Goal: Task Accomplishment & Management: Complete application form

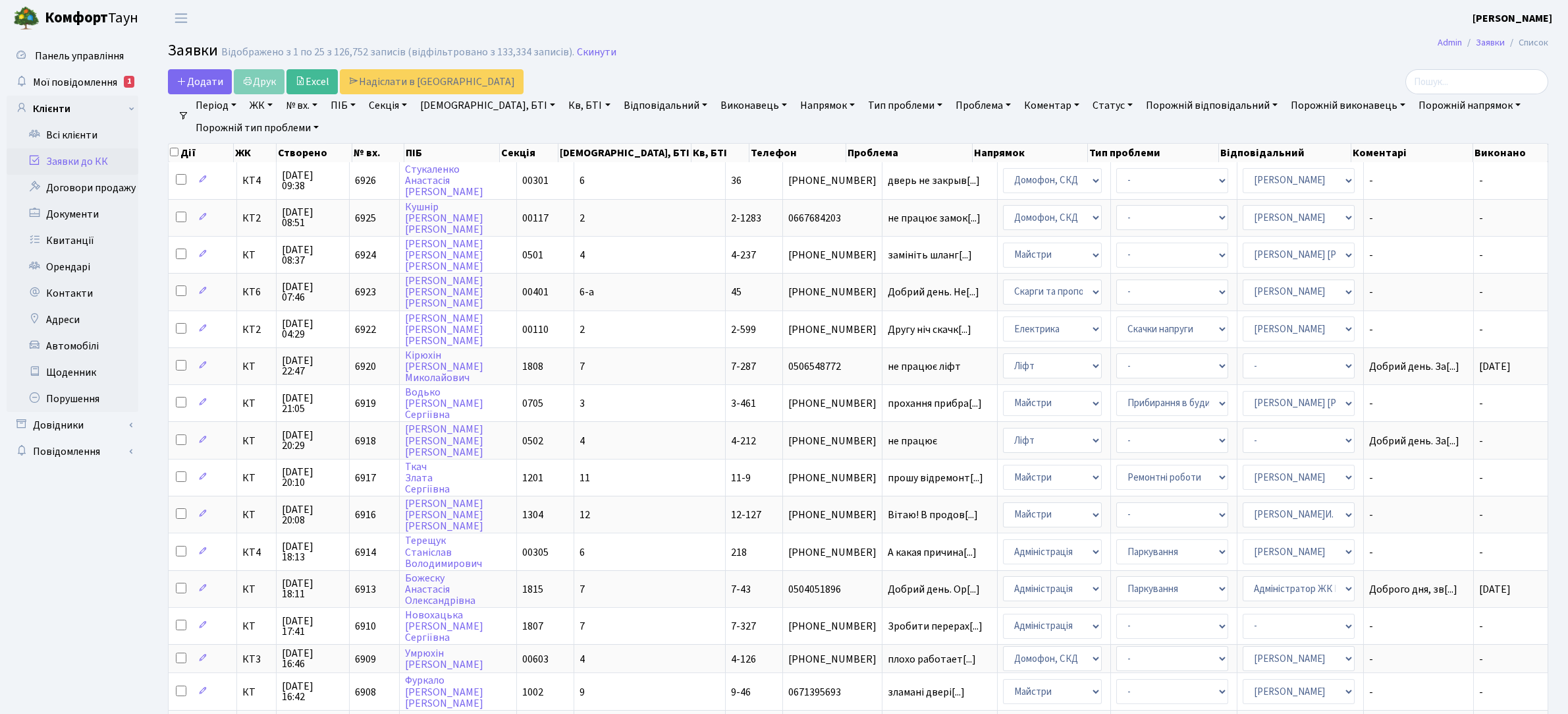
select select "25"
click at [193, 87] on span "Додати" at bounding box center [200, 81] width 47 height 14
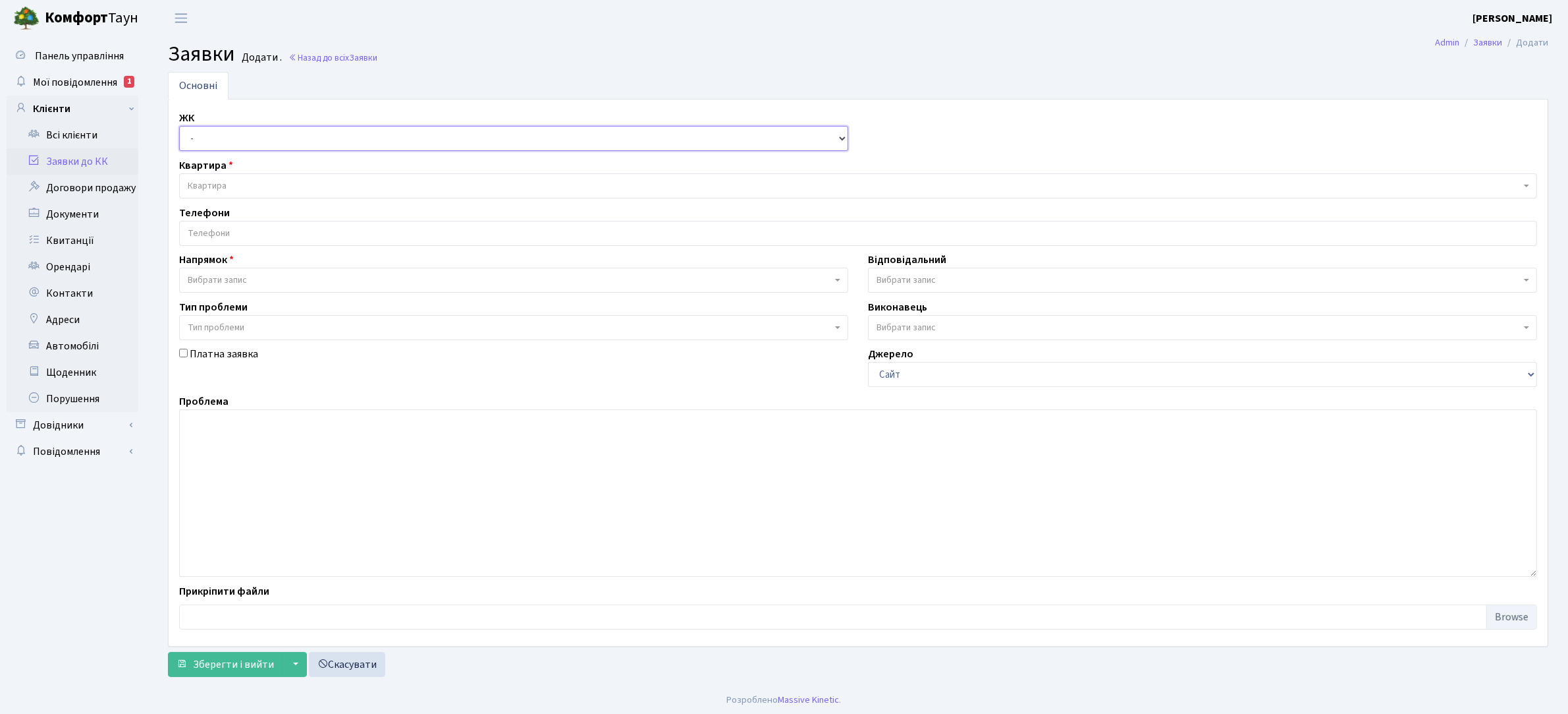
click at [225, 136] on select "- КТ, вул. Регенераторна, 4 КТ2, просп. [STREET_ADDRESS] [STREET_ADDRESS] [PERS…" at bounding box center [514, 138] width 669 height 25
select select "271"
click at [179, 126] on select "- КТ, вул. Регенераторна, 4 КТ2, просп. [STREET_ADDRESS] [STREET_ADDRESS] [PERS…" at bounding box center [514, 138] width 669 height 25
select select
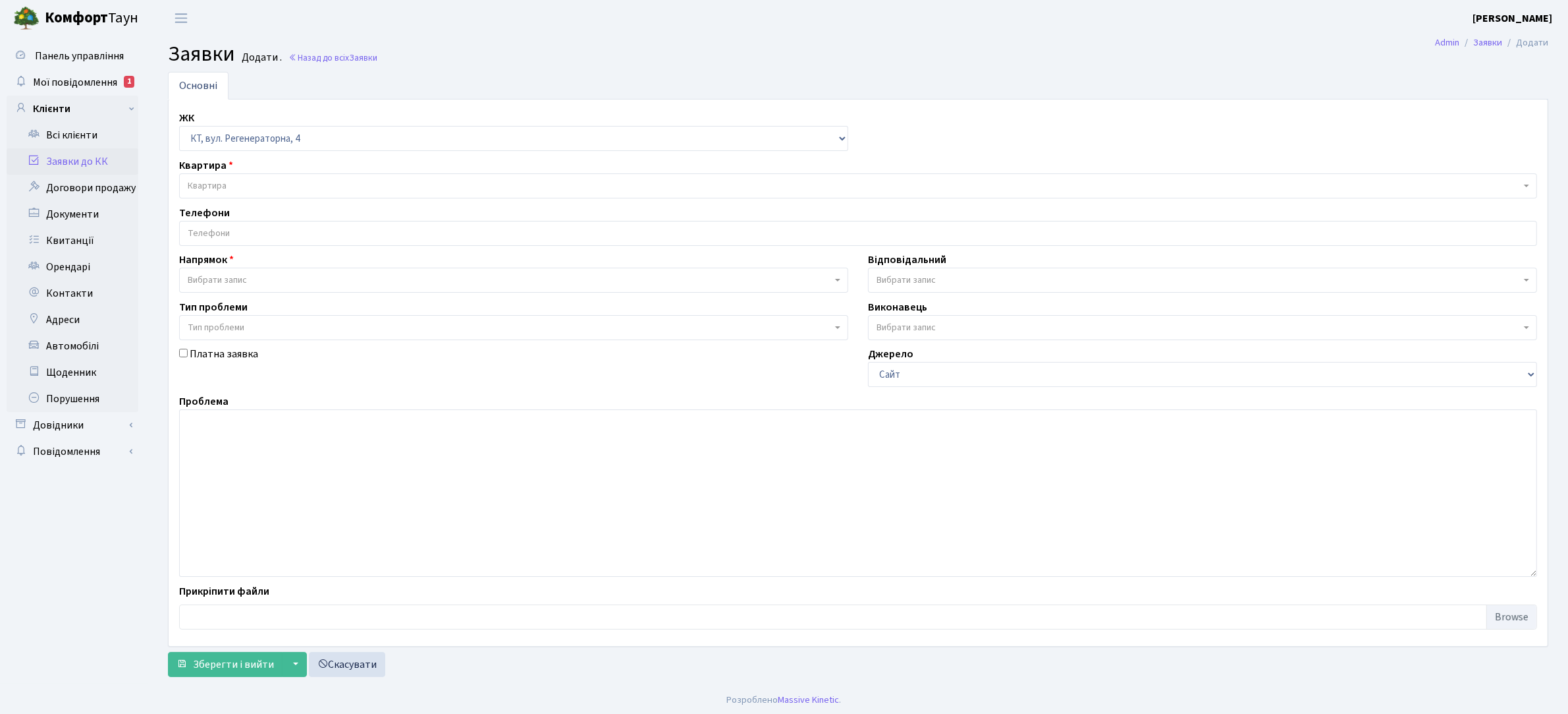
click at [250, 183] on span "Квартира" at bounding box center [854, 186] width 1333 height 14
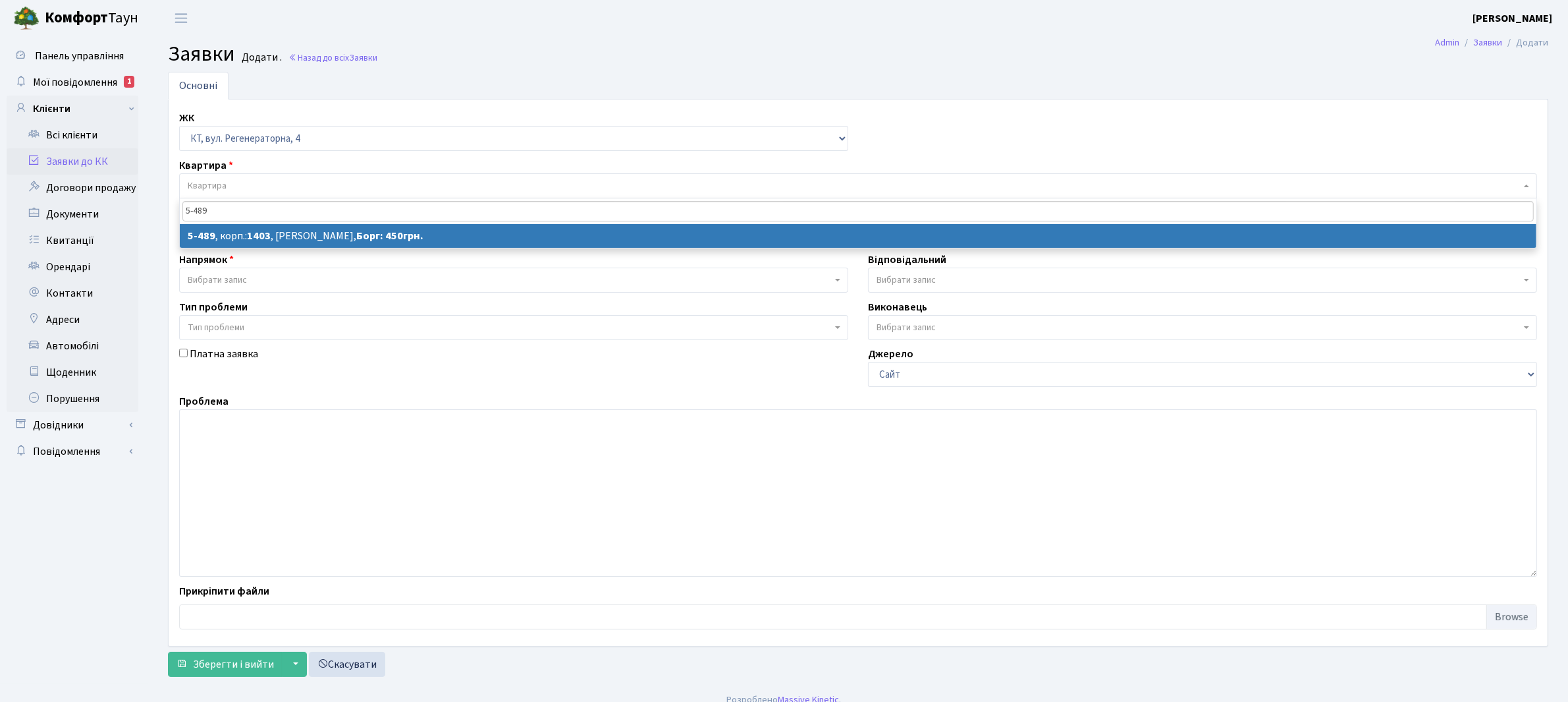
type input "5-489"
select select
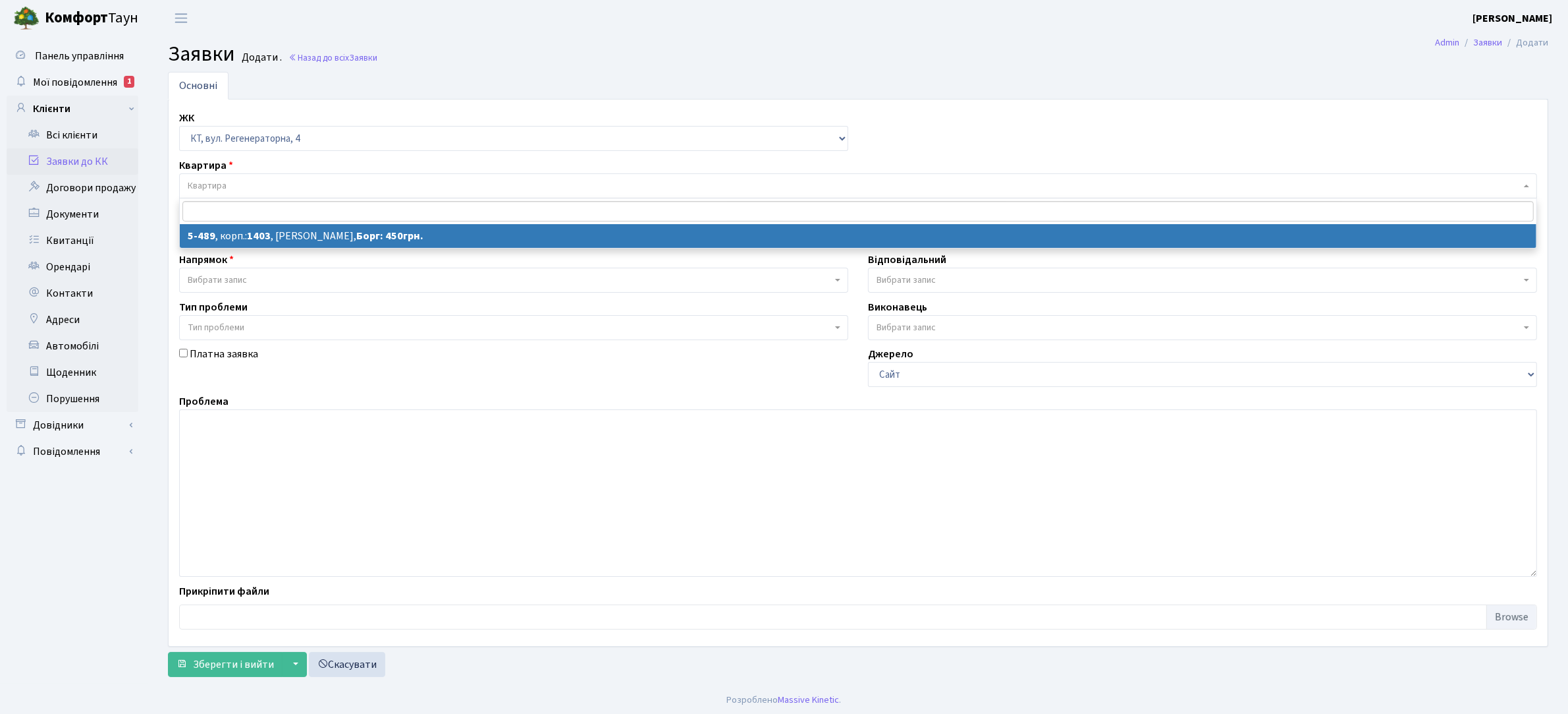
select select "2017"
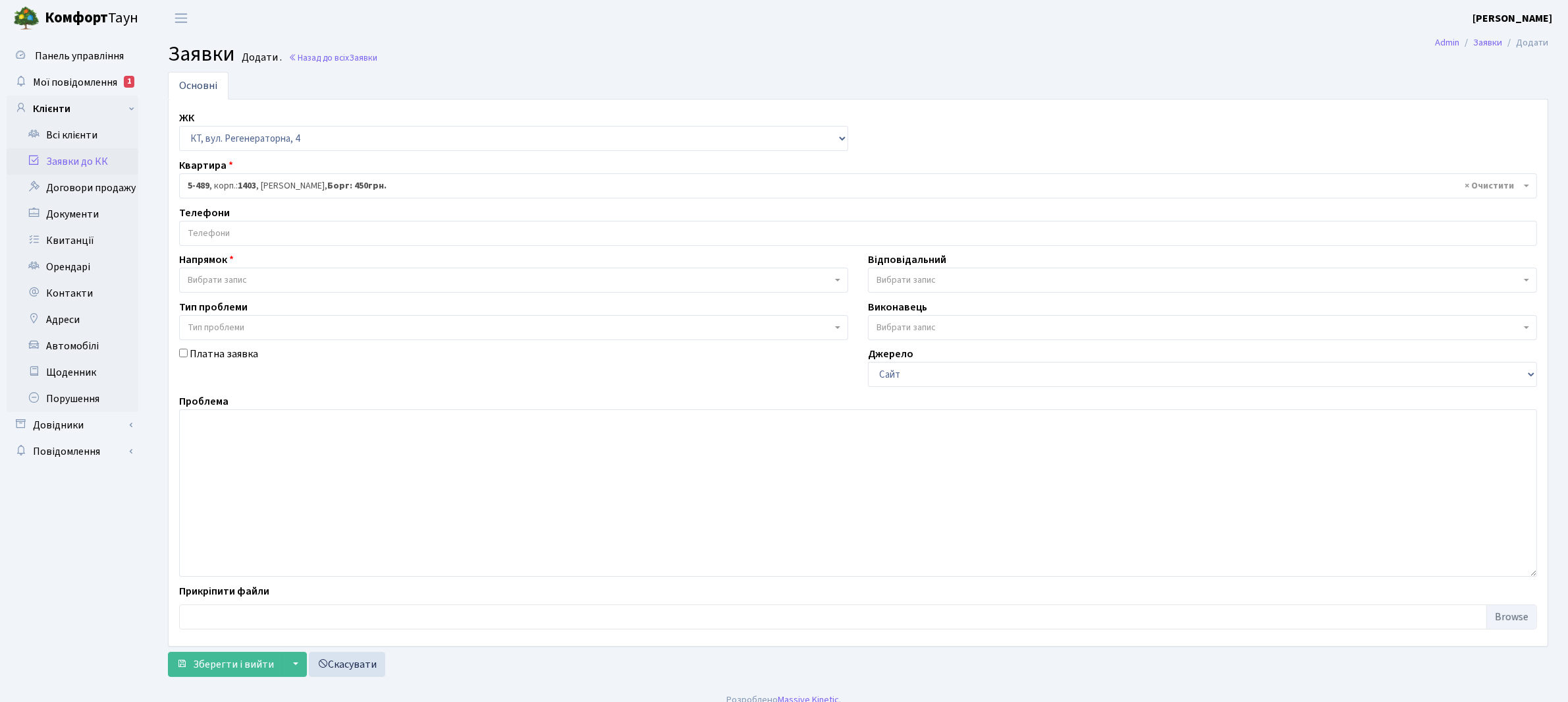
click at [277, 279] on span "Вибрати запис" at bounding box center [510, 280] width 644 height 14
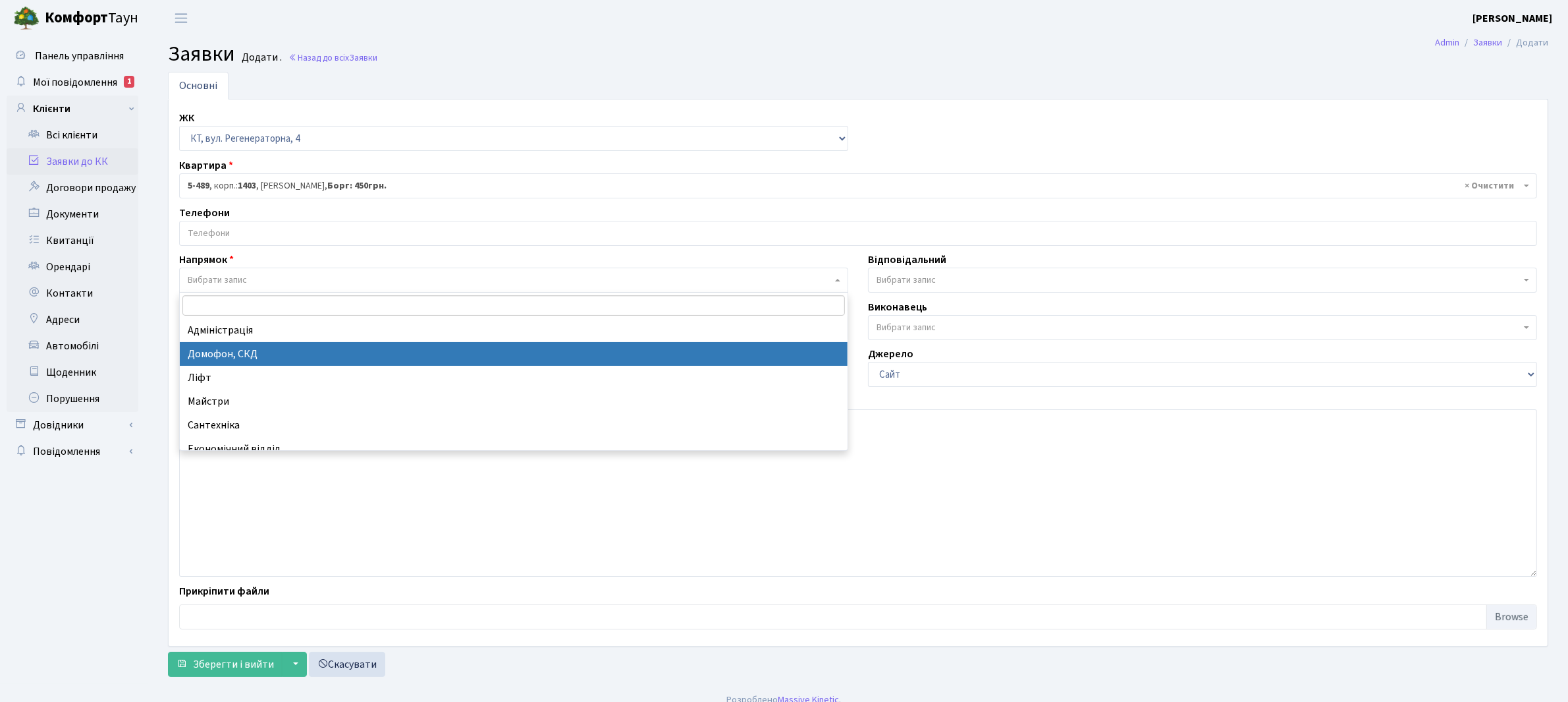
select select "4"
select select
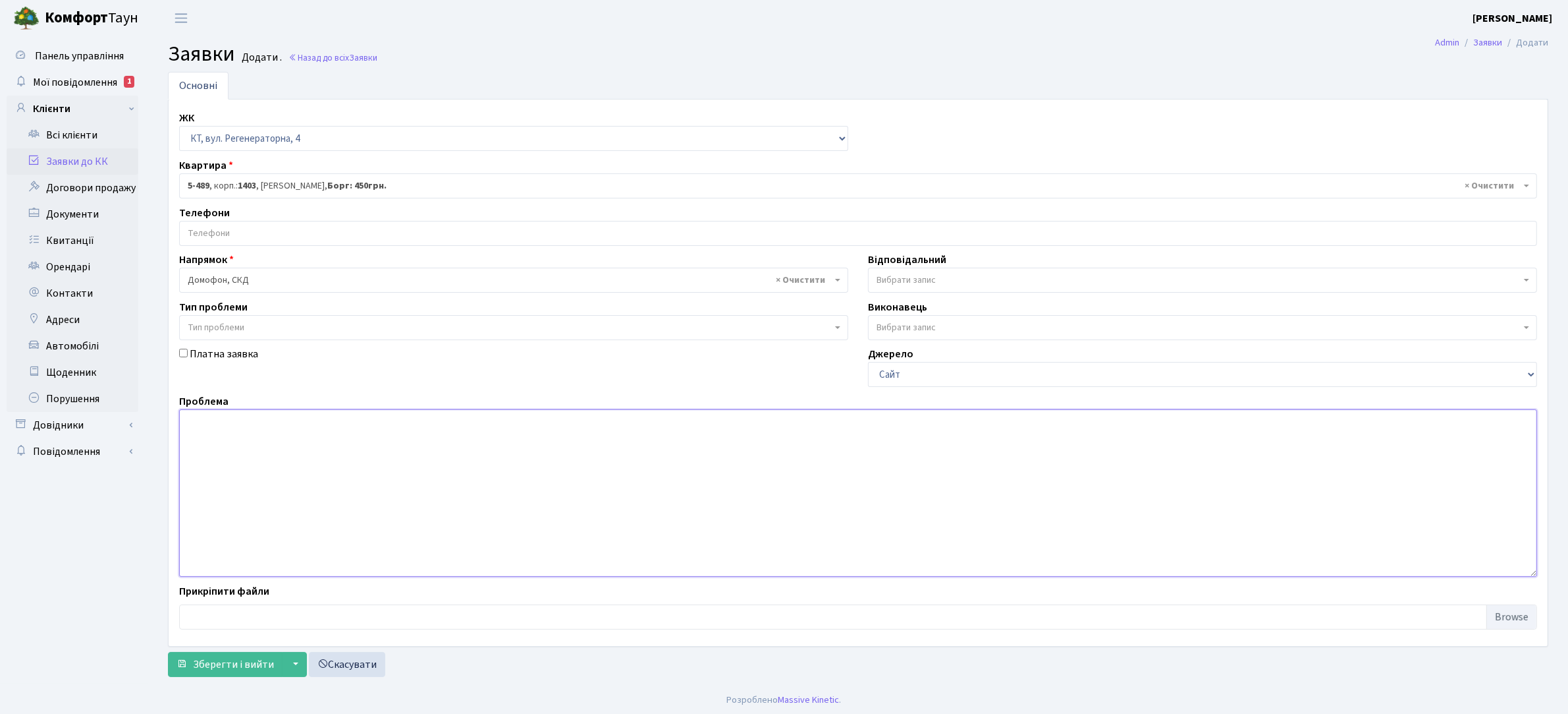
click at [220, 427] on textarea at bounding box center [858, 493] width 1358 height 167
click at [520, 432] on textarea "Немає звязку з квартирою. При наборі пише помилку EROR" at bounding box center [858, 493] width 1358 height 167
type textarea "Немає звязку з квартирою. При наборі пише помилку EROR. конт.номер [PHONE_NUMBE…"
click at [239, 666] on span "Зберегти і вийти" at bounding box center [234, 664] width 81 height 14
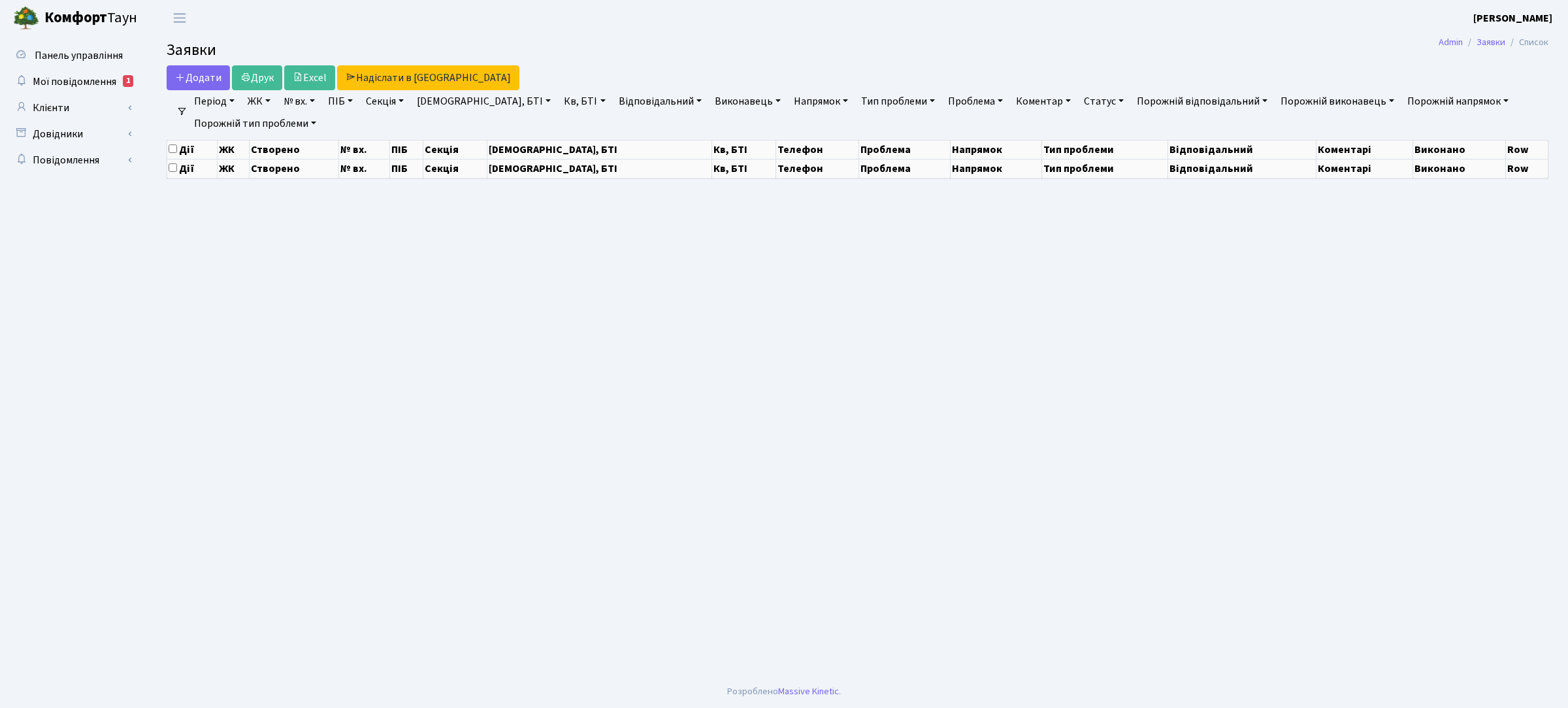
select select "25"
